Goal: Information Seeking & Learning: Learn about a topic

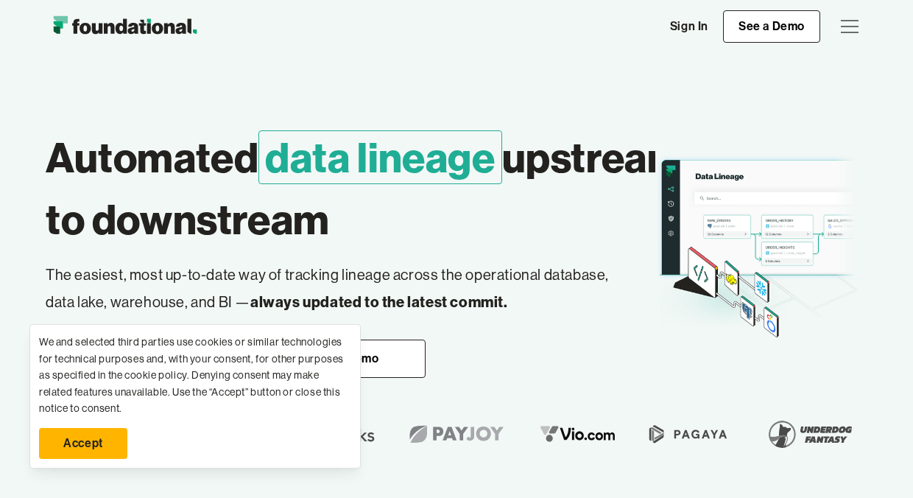
click at [693, 19] on link "Sign In" at bounding box center [689, 26] width 68 height 31
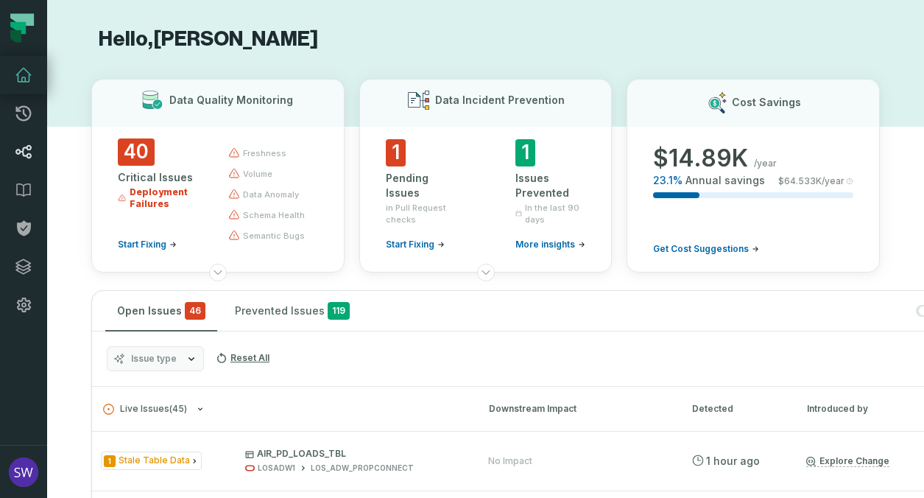
click at [36, 157] on link "Lineage" at bounding box center [23, 152] width 47 height 38
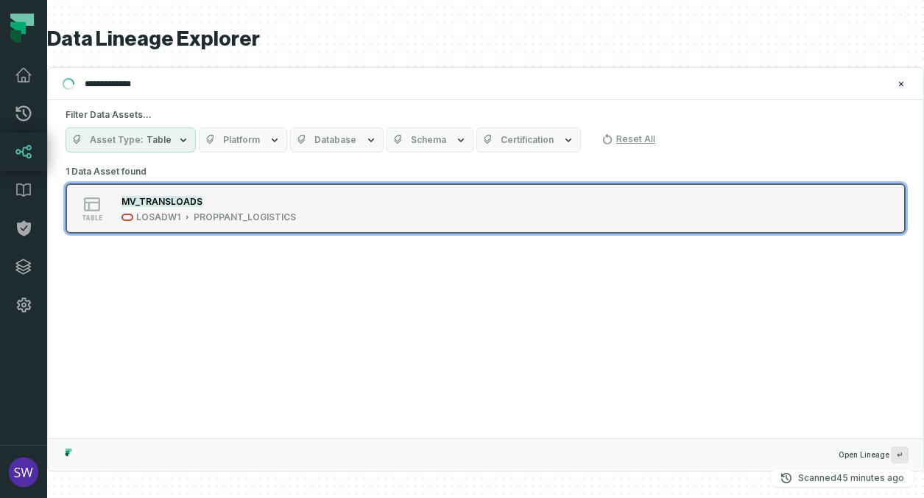
type input "**********"
click at [138, 197] on mark "MV_TRANSLOADS" at bounding box center [161, 201] width 81 height 11
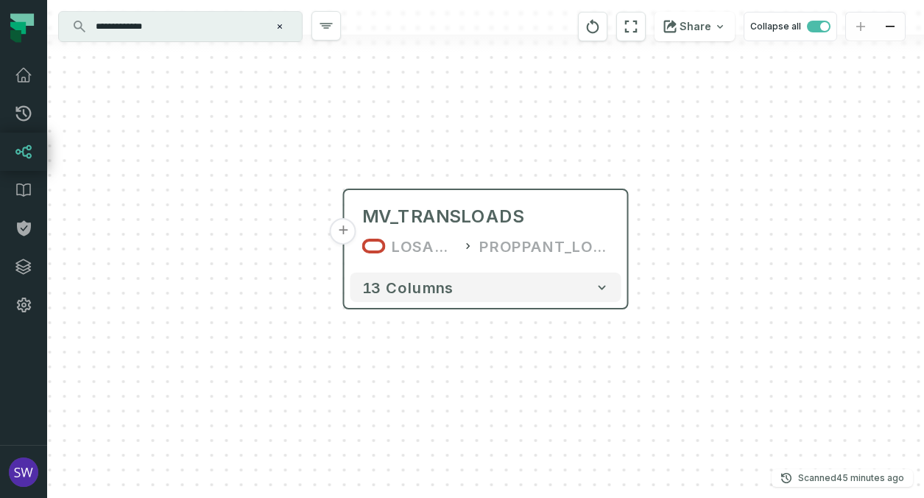
click at [393, 266] on div "MV_TRANSLOADS LOSADW1 PROPPANT_LOGISTICS" at bounding box center [485, 231] width 271 height 71
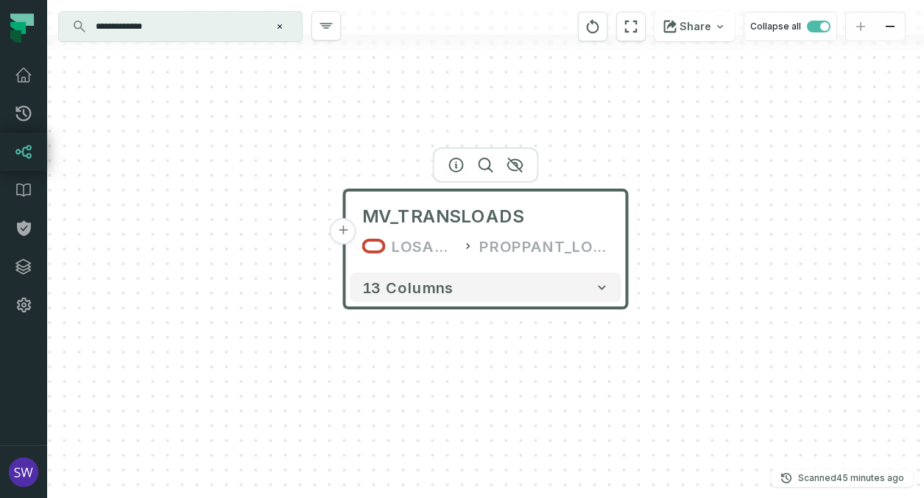
click at [345, 242] on button "+" at bounding box center [343, 231] width 27 height 27
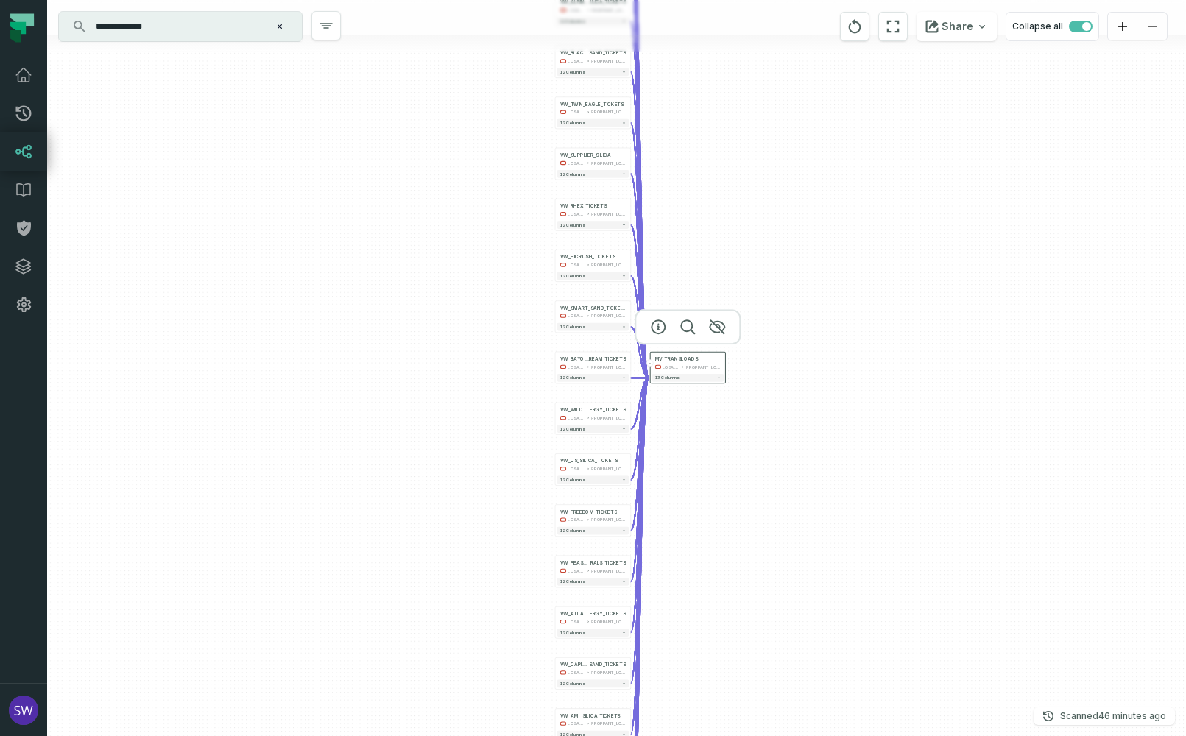
drag, startPoint x: 465, startPoint y: 300, endPoint x: 650, endPoint y: 430, distance: 226.7
click at [739, 497] on div "+ VW_CYBER_SQ UARE_TICKETS LOSADW1 PROPPANT_LOGISTICS - 12 columns + VW_COVIA_T…" at bounding box center [616, 368] width 1139 height 736
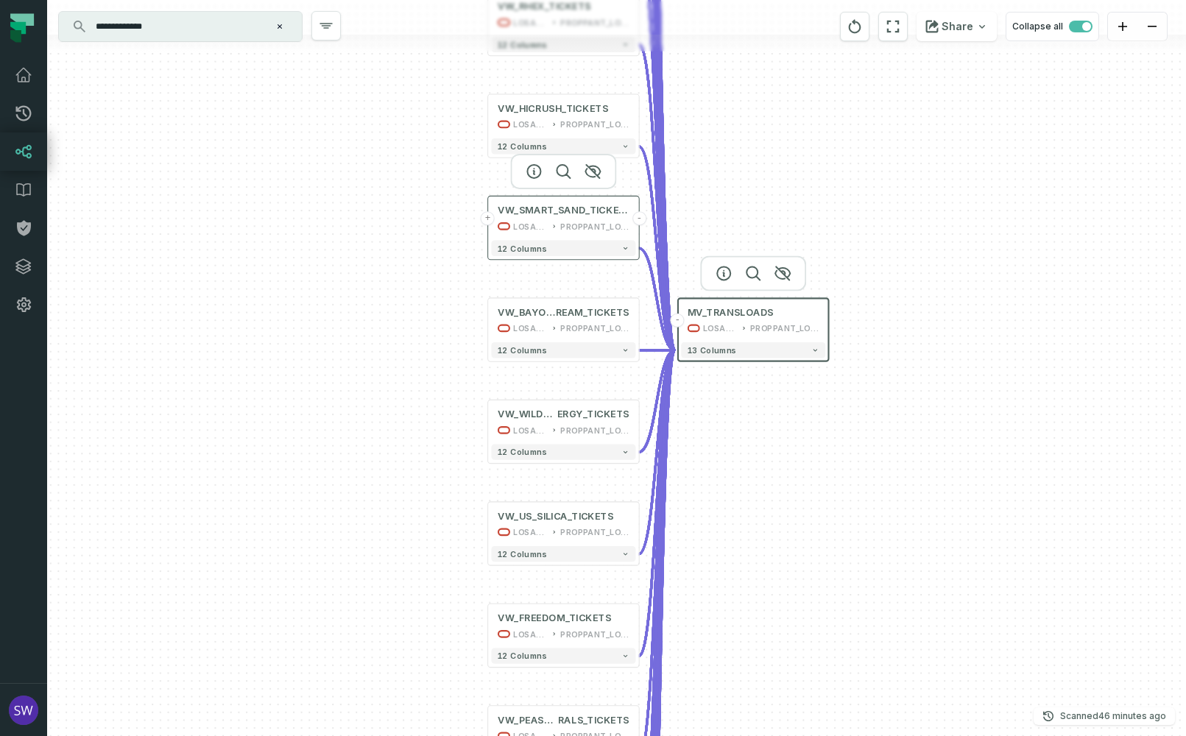
click at [487, 219] on button "+" at bounding box center [488, 218] width 14 height 14
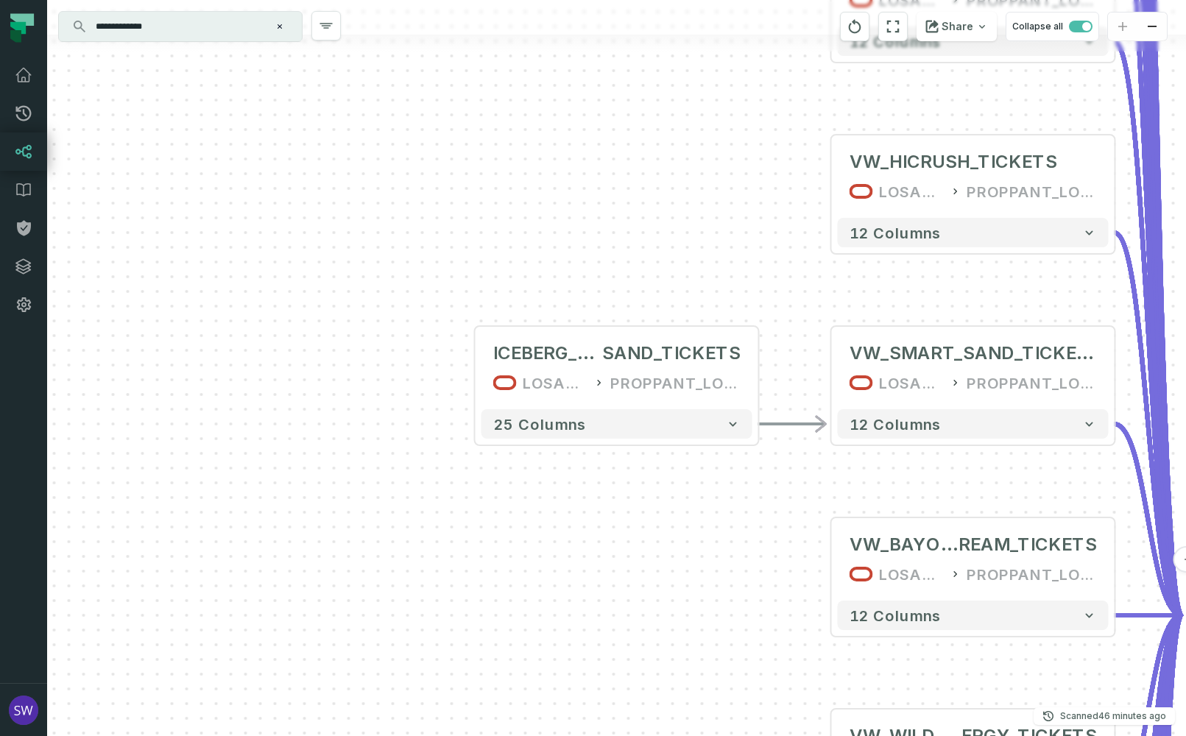
click at [470, 381] on div "+ ICEBERG_SMART_ SAND_TICKETS LOSADW1 PROPPANT_LOGISTICS - 25 columns + VW_CYBE…" at bounding box center [616, 368] width 1139 height 736
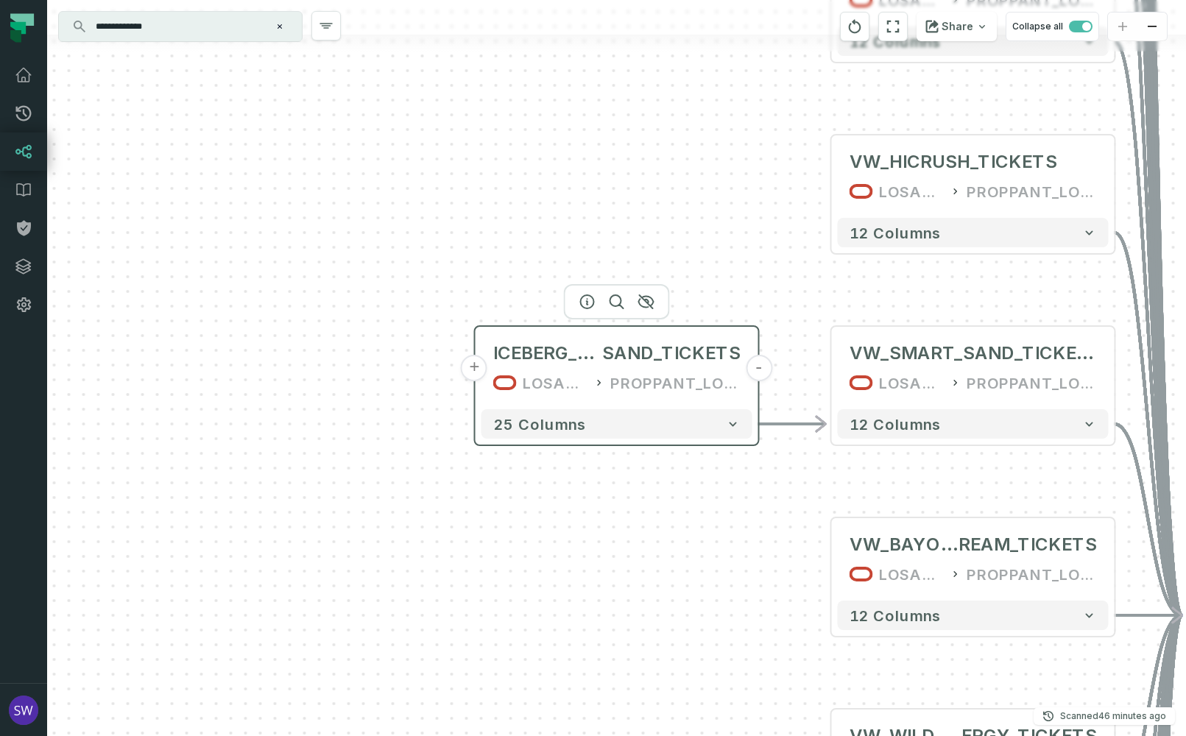
click at [479, 375] on button "+" at bounding box center [474, 368] width 27 height 27
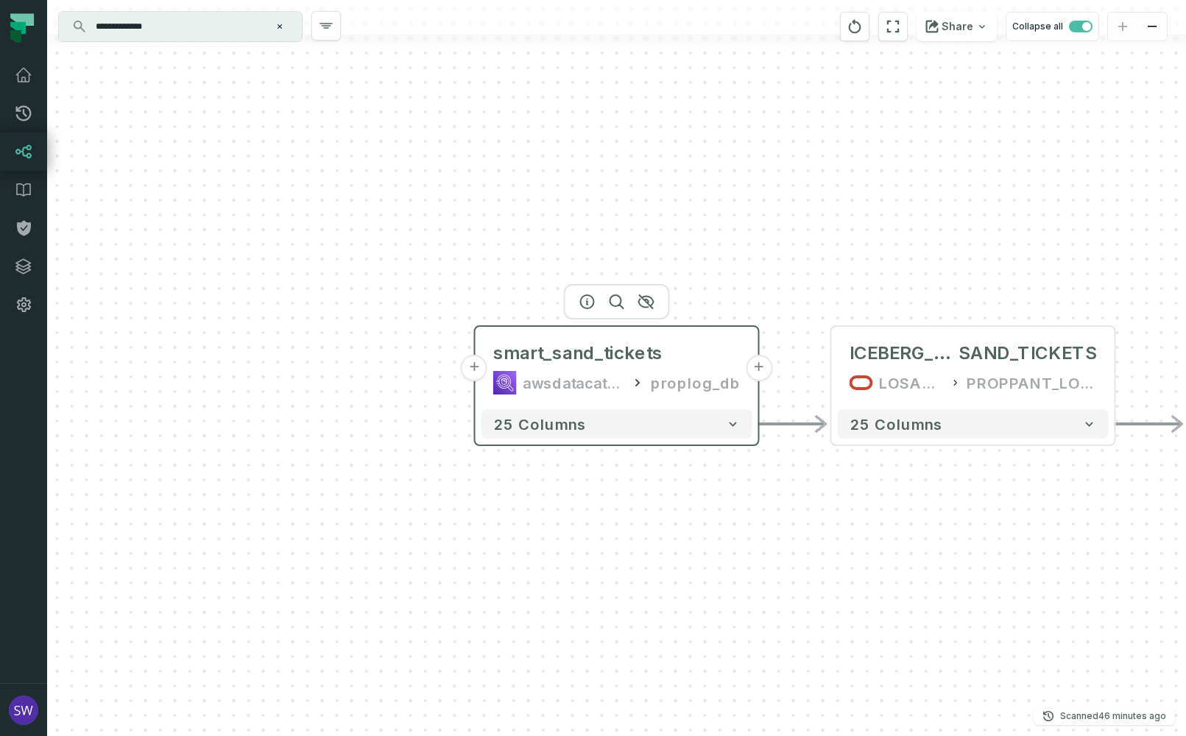
click at [479, 372] on button "+" at bounding box center [474, 368] width 27 height 27
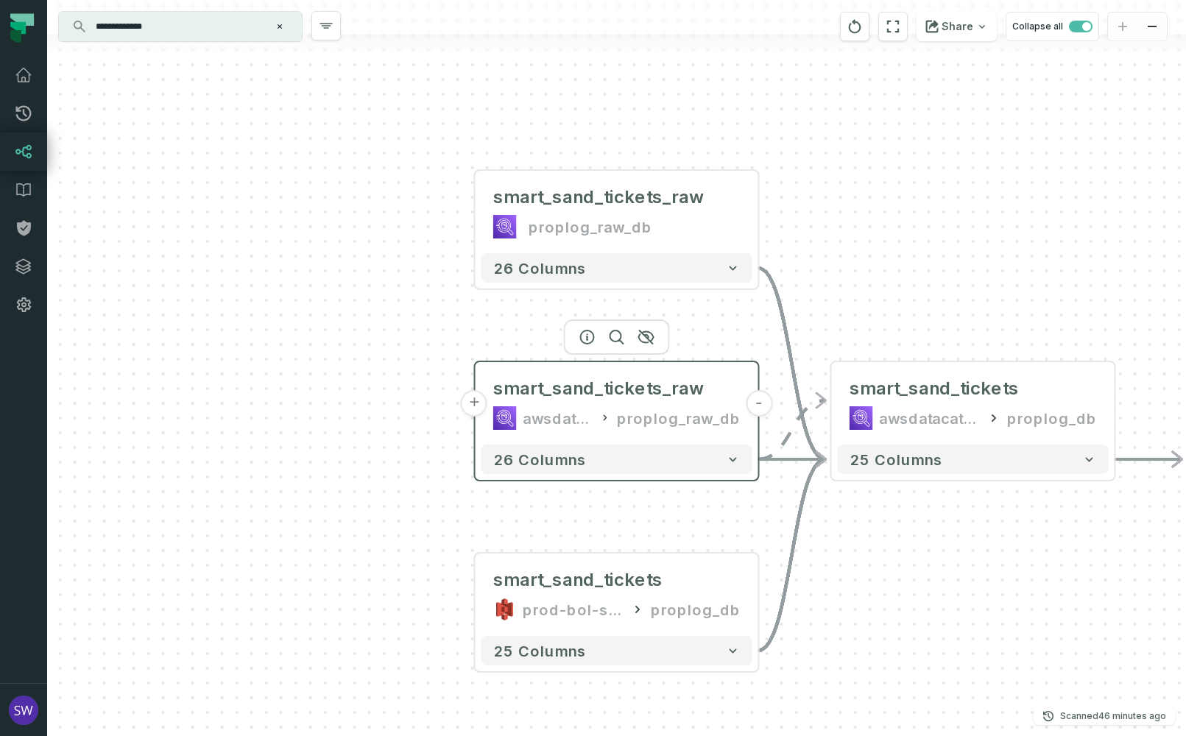
click at [475, 410] on button "+" at bounding box center [474, 403] width 27 height 27
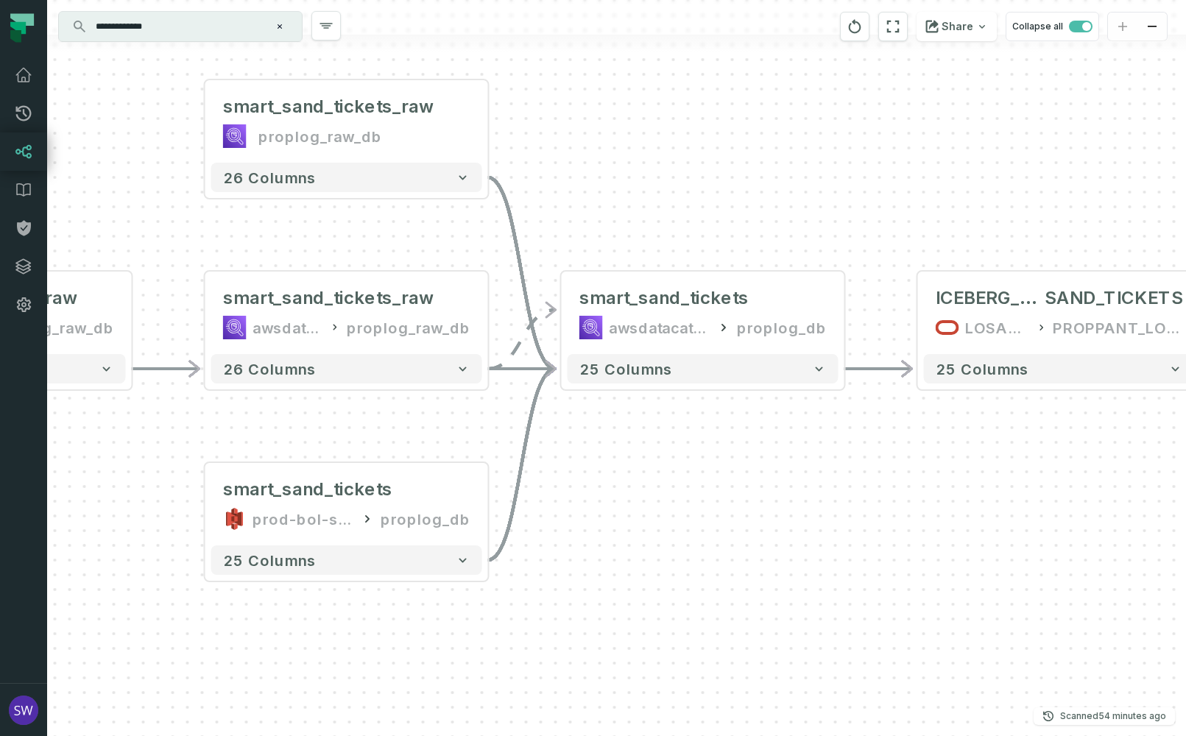
drag, startPoint x: 384, startPoint y: 550, endPoint x: 578, endPoint y: 507, distance: 198.3
click at [194, 493] on div "smart_sand_tickets_raw prod-bol-splychain-proplog-internal-raw proplog_raw_db -…" at bounding box center [616, 368] width 1139 height 736
